Goal: Transaction & Acquisition: Subscribe to service/newsletter

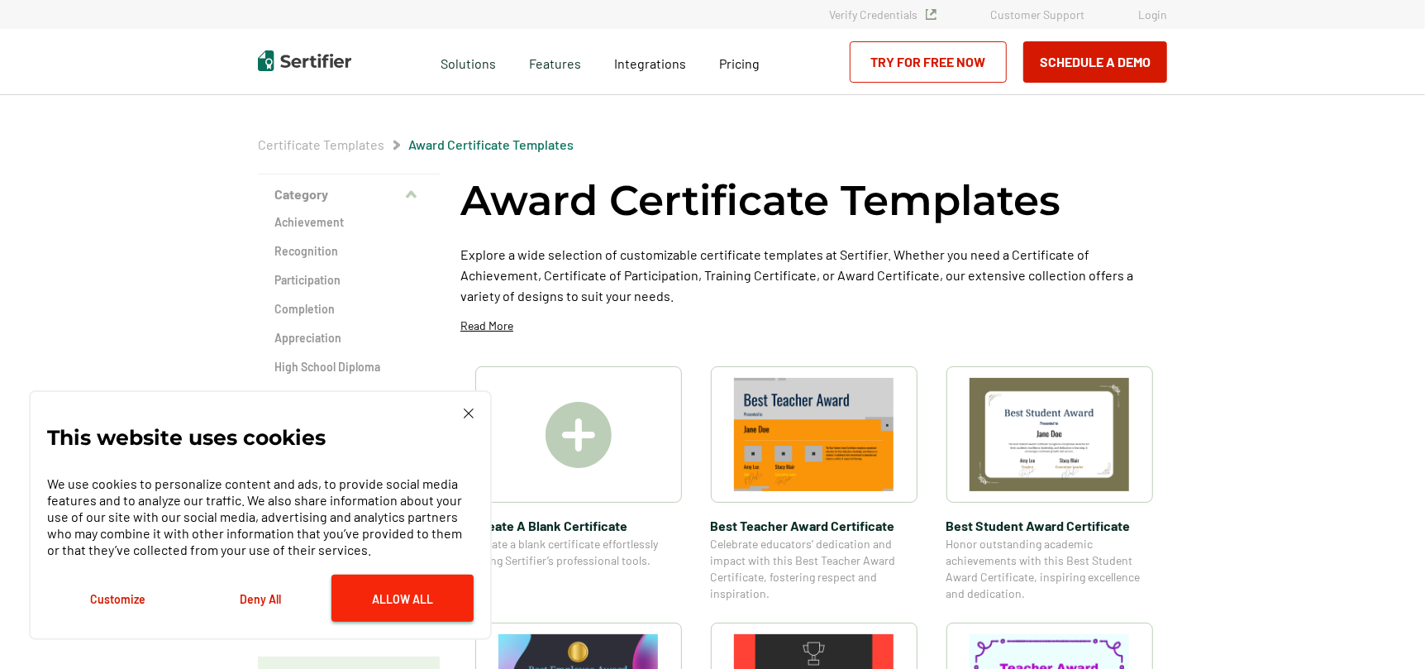
click at [386, 600] on button "Allow All" at bounding box center [403, 598] width 142 height 47
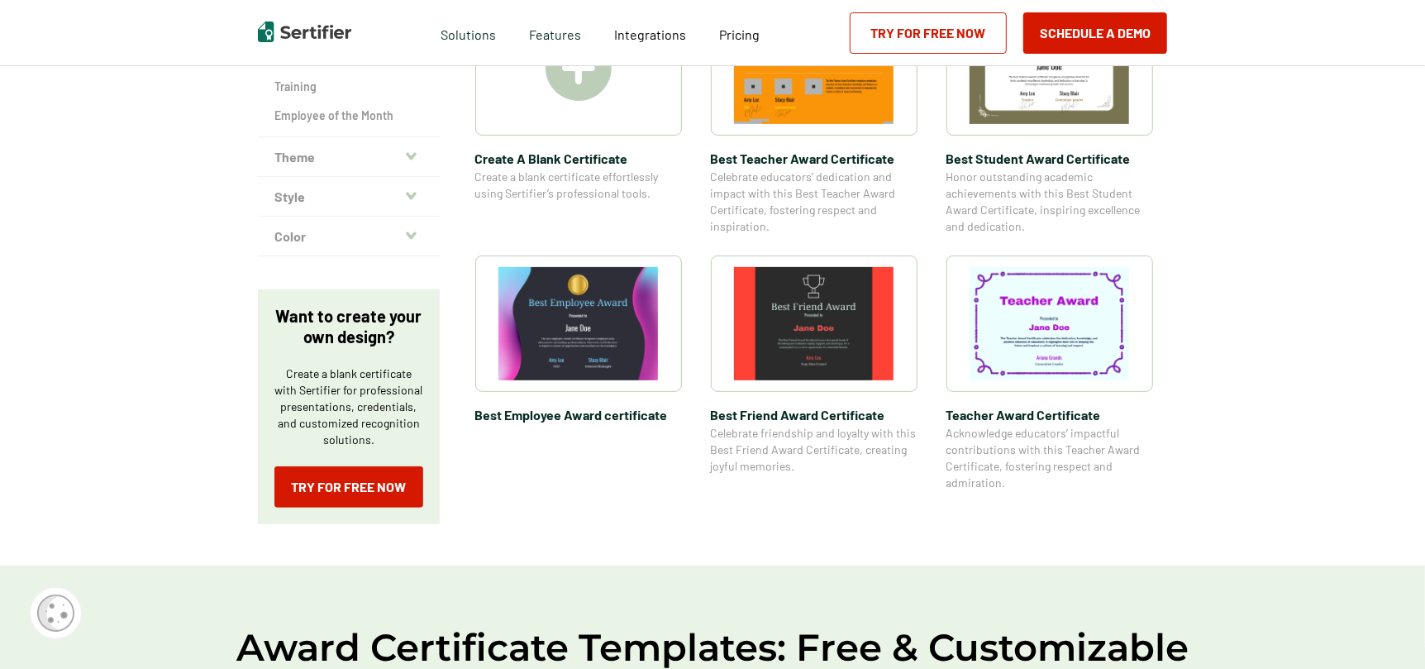
scroll to position [83, 0]
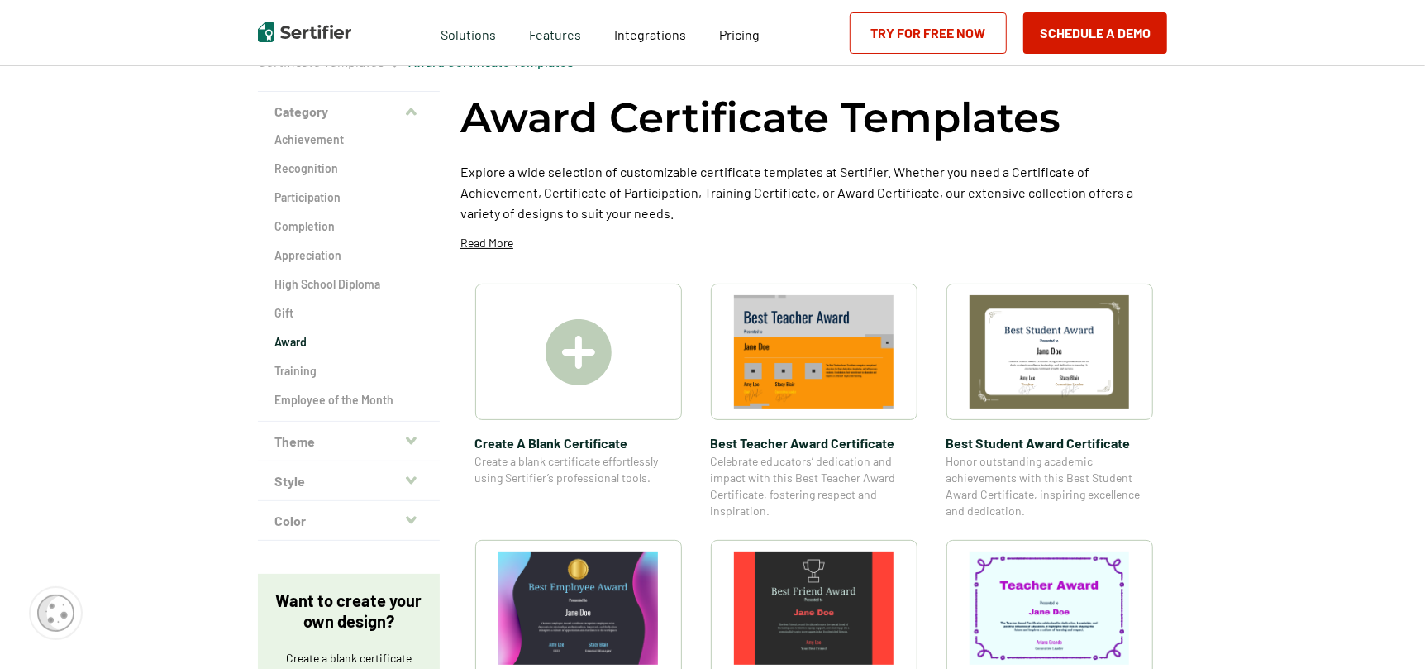
click at [588, 353] on img at bounding box center [579, 352] width 66 height 66
